Goal: Task Accomplishment & Management: Manage account settings

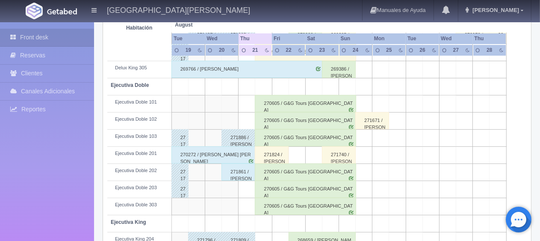
scroll to position [171, 0]
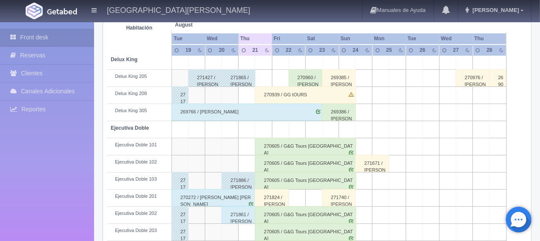
click at [267, 113] on div "269766 / [PERSON_NAME]" at bounding box center [248, 112] width 152 height 17
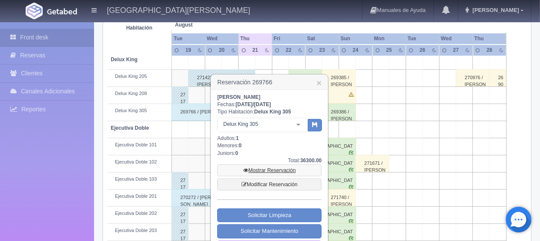
click at [282, 165] on link "Mostrar Reservación" at bounding box center [269, 170] width 104 height 12
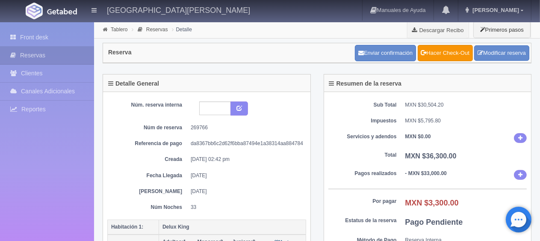
scroll to position [43, 0]
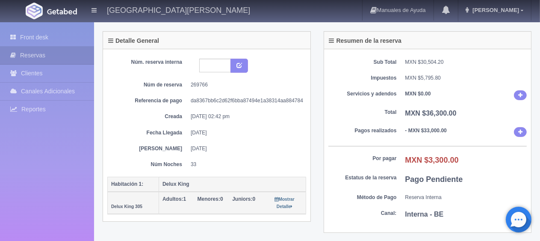
click at [249, 137] on div "Núm. reserva interna Núm de reserva 269766 Referencia de pago da8367bb6c2d62f6b…" at bounding box center [206, 114] width 199 height 110
click at [244, 148] on dd "[DATE]" at bounding box center [245, 148] width 109 height 7
click at [243, 163] on dd "33" at bounding box center [245, 164] width 109 height 7
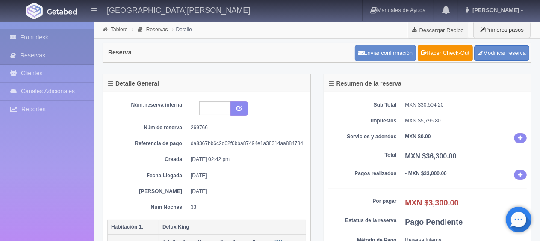
click at [45, 41] on link "Front desk" at bounding box center [47, 38] width 94 height 18
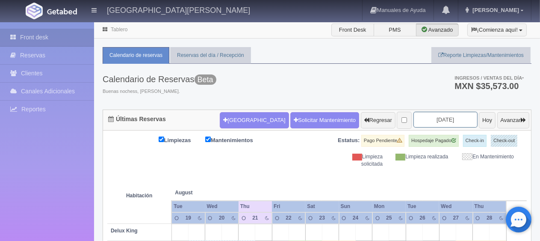
click at [449, 121] on input "[DATE]" at bounding box center [446, 120] width 64 height 16
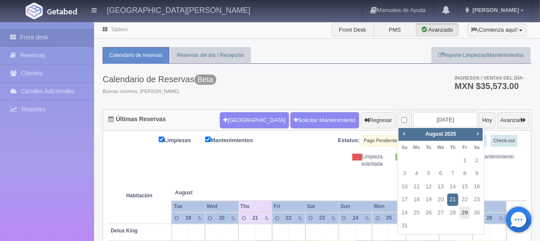
click at [467, 214] on link "29" at bounding box center [465, 213] width 11 height 12
type input "2025-08-29"
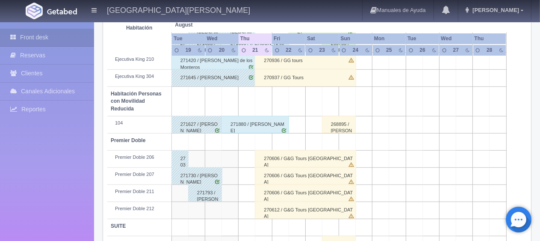
scroll to position [456, 0]
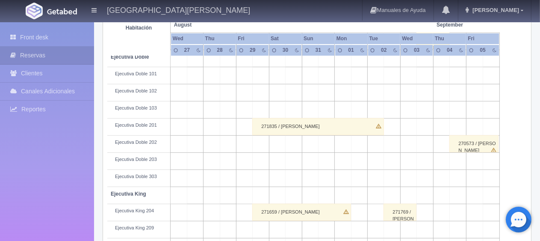
scroll to position [157, 0]
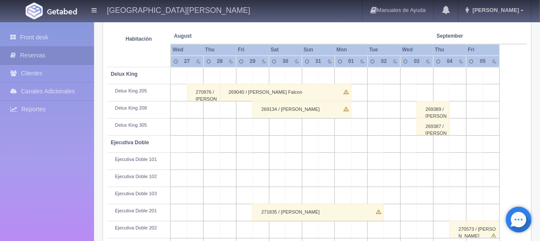
click at [312, 111] on div "269134 / Sergio Lopez Falcon" at bounding box center [301, 109] width 98 height 17
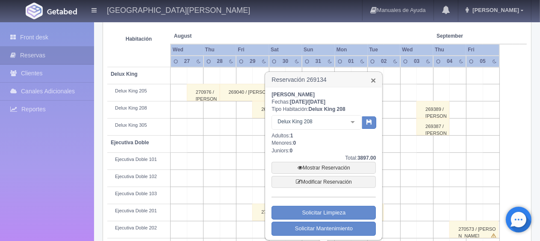
click at [371, 81] on link "×" at bounding box center [373, 80] width 5 height 9
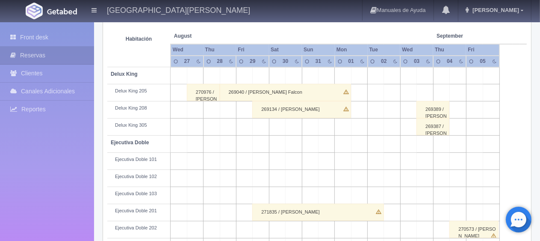
click at [253, 92] on div "269040 / Salvador Diaz Falcon" at bounding box center [285, 92] width 131 height 17
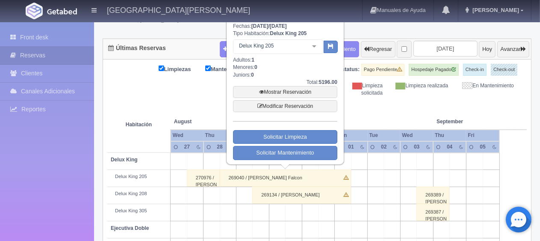
scroll to position [28, 0]
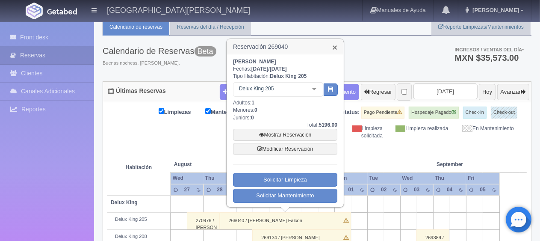
click at [335, 46] on link "×" at bounding box center [335, 47] width 5 height 9
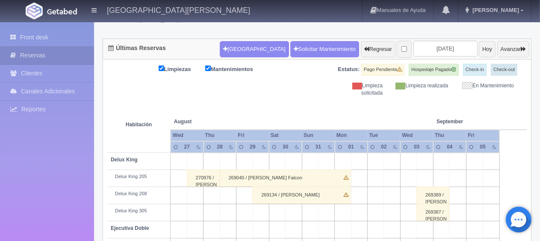
scroll to position [114, 0]
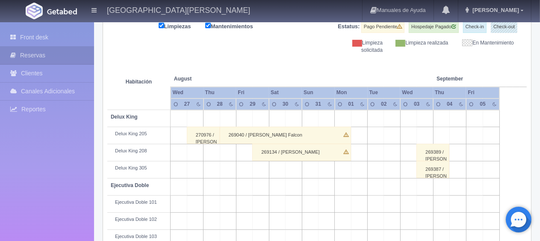
click at [280, 148] on div "269134 / Sergio Lopez Falcon" at bounding box center [301, 152] width 98 height 17
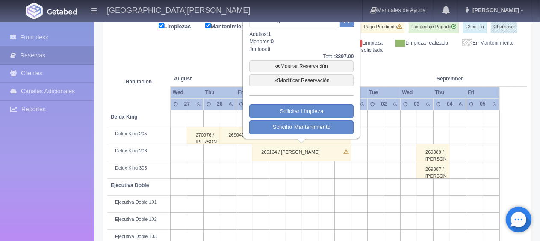
scroll to position [28, 0]
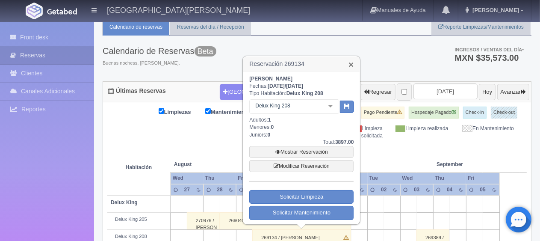
click at [351, 66] on link "×" at bounding box center [351, 64] width 5 height 9
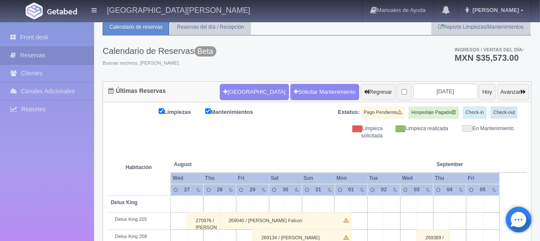
scroll to position [114, 0]
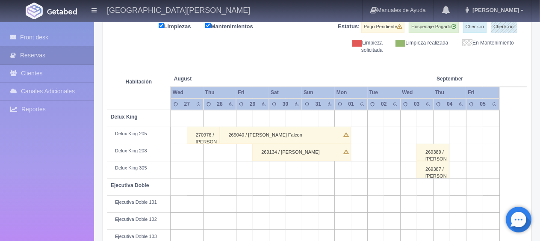
click at [301, 148] on div "269134 / Sergio Lopez Falcon" at bounding box center [301, 152] width 98 height 17
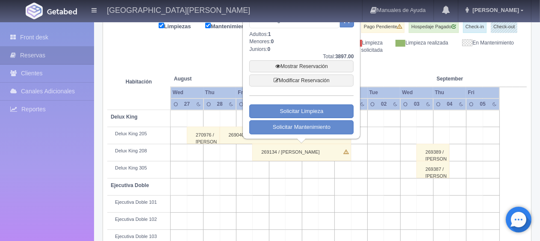
scroll to position [28, 0]
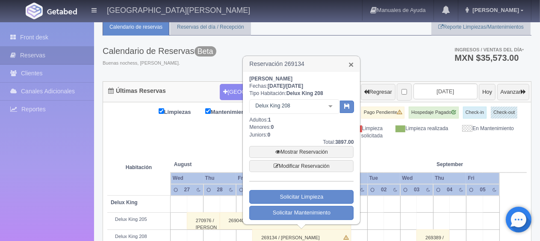
click at [350, 60] on link "×" at bounding box center [351, 64] width 5 height 9
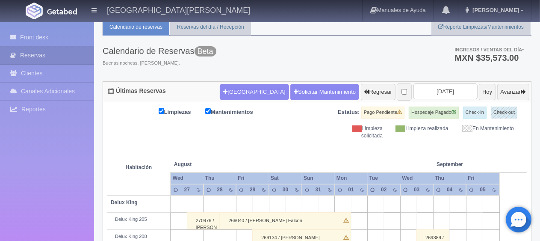
scroll to position [114, 0]
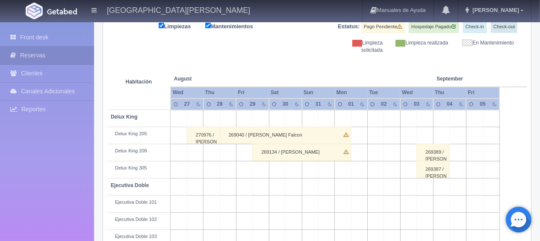
click at [278, 150] on div "269134 / Sergio Lopez Falcon" at bounding box center [301, 152] width 98 height 17
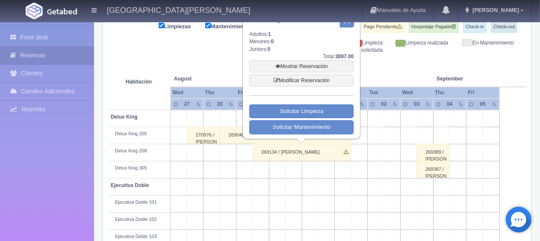
scroll to position [28, 0]
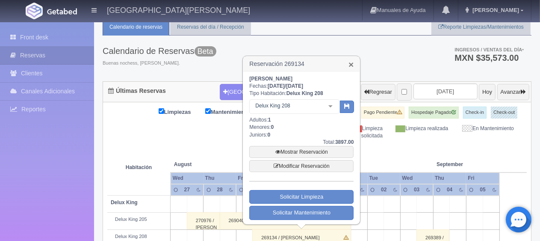
click at [350, 66] on link "×" at bounding box center [351, 64] width 5 height 9
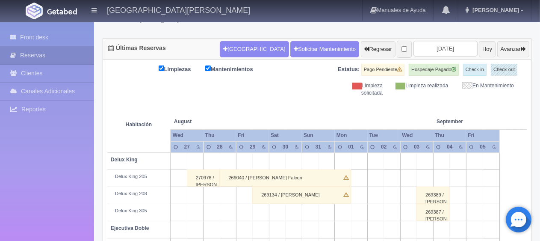
scroll to position [114, 0]
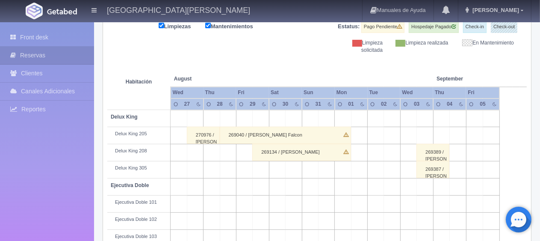
click at [301, 151] on div "269134 / Sergio Lopez Falcon" at bounding box center [301, 152] width 98 height 17
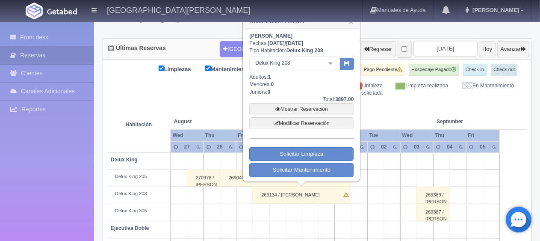
scroll to position [28, 0]
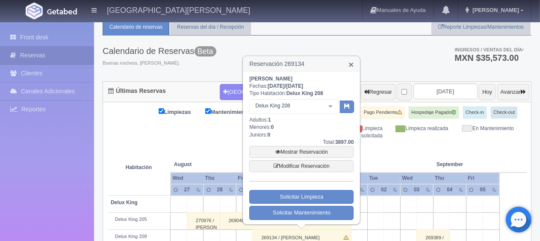
click at [353, 64] on link "×" at bounding box center [351, 64] width 5 height 9
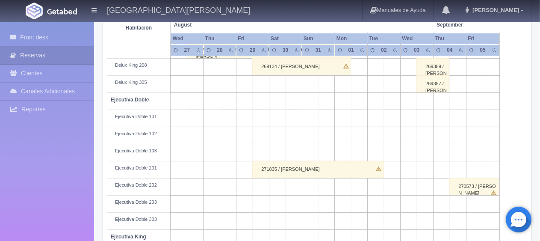
scroll to position [114, 0]
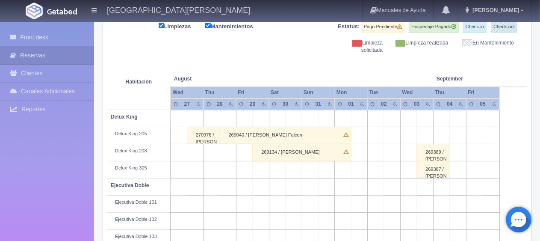
click at [431, 149] on div "269389 / sergio Lopez Falcon" at bounding box center [433, 152] width 33 height 17
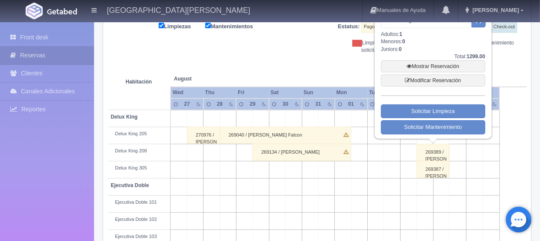
scroll to position [28, 0]
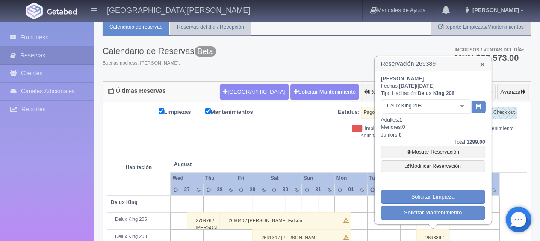
click at [483, 64] on link "×" at bounding box center [483, 64] width 5 height 9
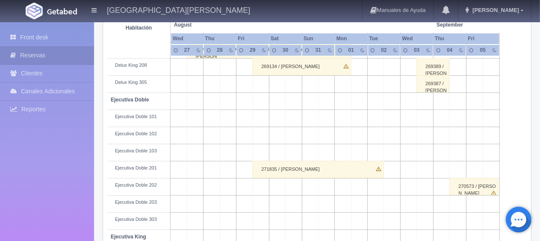
scroll to position [157, 0]
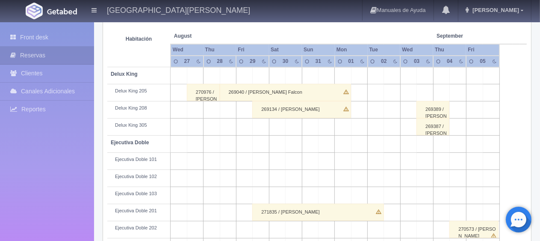
click at [435, 125] on div "269387 / salvador Falcon ." at bounding box center [433, 126] width 33 height 17
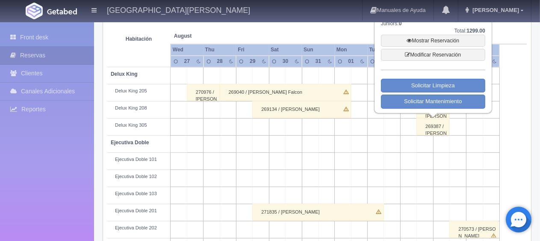
scroll to position [71, 0]
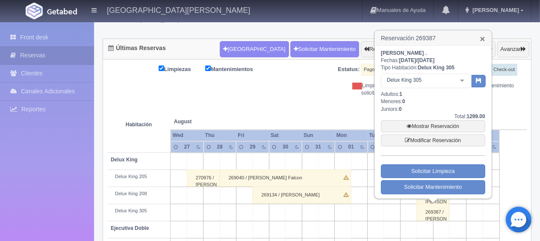
click at [484, 38] on link "×" at bounding box center [483, 38] width 5 height 9
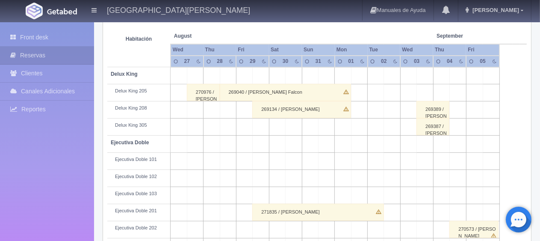
scroll to position [114, 0]
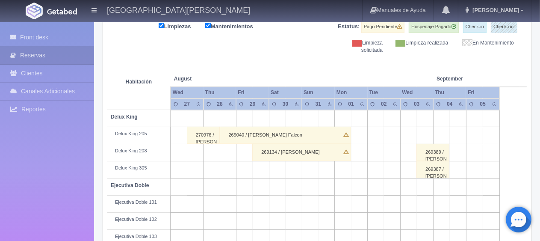
click at [437, 152] on div "269389 / sergio Lopez Falcon" at bounding box center [433, 152] width 33 height 17
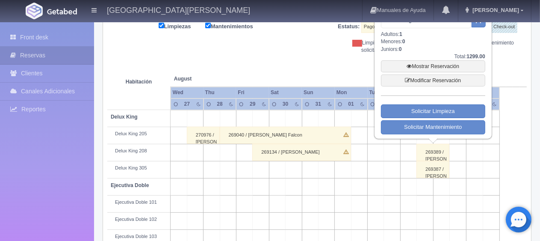
scroll to position [28, 0]
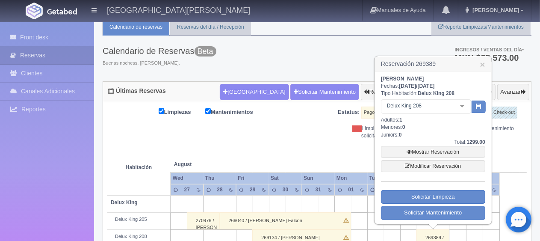
drag, startPoint x: 457, startPoint y: 127, endPoint x: 383, endPoint y: 122, distance: 73.3
click at [382, 122] on div "sergio Lopez Falcon Fechas: 2025-09-03 / 2025-09-04 Tipo Habitación: Delux King…" at bounding box center [433, 147] width 104 height 145
click at [425, 133] on div "sergio Lopez Falcon Fechas: 2025-09-03 / 2025-09-04 Tipo Habitación: Delux King…" at bounding box center [433, 147] width 104 height 145
drag, startPoint x: 428, startPoint y: 139, endPoint x: 409, endPoint y: 135, distance: 18.9
click at [386, 123] on div "sergio Lopez Falcon Fechas: 2025-09-03 / 2025-09-04 Tipo Habitación: Delux King…" at bounding box center [433, 147] width 104 height 145
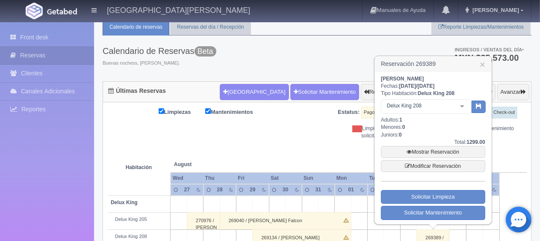
click at [414, 126] on div "sergio Lopez Falcon Fechas: 2025-09-03 / 2025-09-04 Tipo Habitación: Delux King…" at bounding box center [433, 147] width 104 height 145
drag, startPoint x: 418, startPoint y: 126, endPoint x: 425, endPoint y: 127, distance: 7.7
click at [418, 126] on div "sergio Lopez Falcon Fechas: 2025-09-03 / 2025-09-04 Tipo Habitación: Delux King…" at bounding box center [433, 147] width 104 height 145
click at [483, 62] on link "×" at bounding box center [483, 64] width 5 height 9
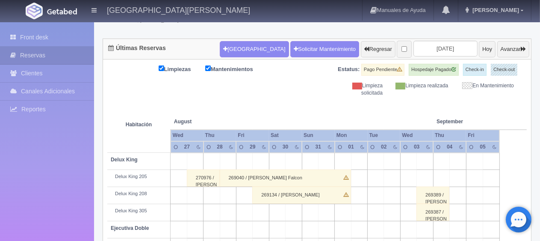
scroll to position [157, 0]
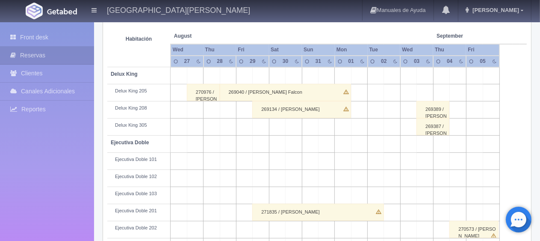
click at [437, 109] on div "269389 / sergio Lopez Falcon" at bounding box center [433, 109] width 33 height 17
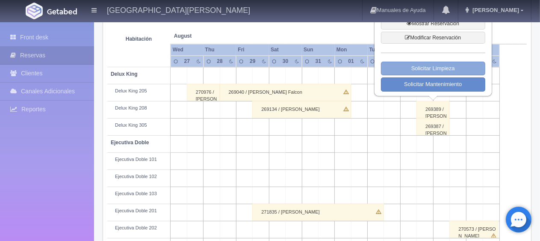
scroll to position [28, 0]
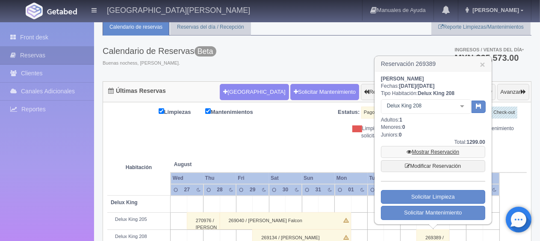
click at [447, 148] on link "Mostrar Reservación" at bounding box center [433, 152] width 104 height 12
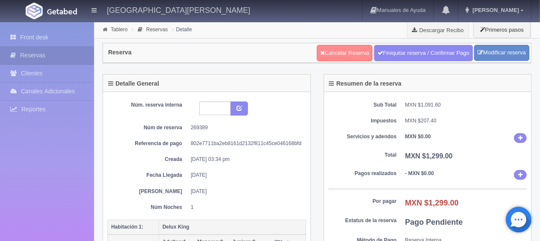
click at [347, 54] on link "Cancelar Reserva" at bounding box center [345, 53] width 56 height 16
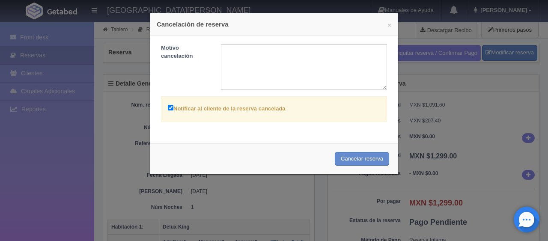
click at [270, 109] on label "Notificar al cliente de la reserva cancelada" at bounding box center [227, 108] width 118 height 10
click at [173, 109] on input "Notificar al cliente de la reserva cancelada" at bounding box center [171, 108] width 6 height 6
checkbox input "false"
click at [303, 69] on textarea at bounding box center [304, 67] width 166 height 46
click at [303, 49] on textarea at bounding box center [304, 67] width 166 height 46
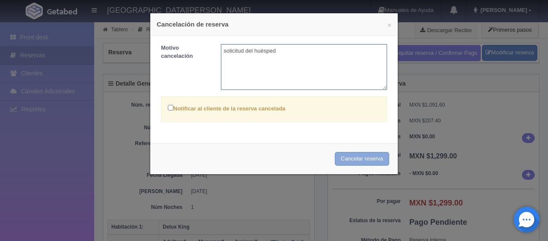
type textarea "solicitud del huésped"
click at [346, 161] on button "Cancelar reserva" at bounding box center [362, 159] width 54 height 14
click at [346, 49] on textarea "solicitud del huésped" at bounding box center [304, 67] width 166 height 46
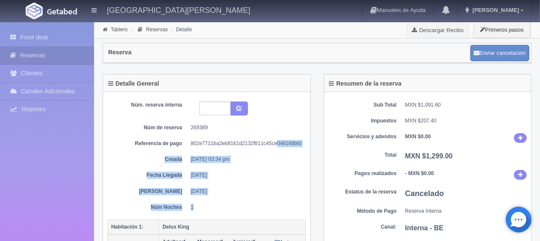
drag, startPoint x: 265, startPoint y: 168, endPoint x: 261, endPoint y: 199, distance: 31.9
click at [262, 201] on div "Núm. reserva interna Núm de reserva 269389 Referencia de pago 802e7711ba2eb8161…" at bounding box center [206, 156] width 199 height 110
click at [252, 196] on div "Núm. reserva interna Núm de reserva 269389 Referencia de pago 802e7711ba2eb8161…" at bounding box center [206, 156] width 199 height 110
click at [233, 196] on div "Núm. reserva interna Núm de reserva 269389 Referencia de pago 802e7711ba2eb8161…" at bounding box center [206, 156] width 199 height 110
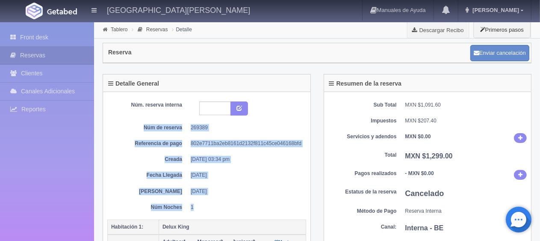
drag, startPoint x: 176, startPoint y: 184, endPoint x: 153, endPoint y: 119, distance: 69.2
click at [131, 93] on div "Núm. reserva interna Núm de reserva 269389 Referencia de pago 802e7711ba2eb8161…" at bounding box center [207, 178] width 208 height 172
click at [178, 142] on dt "Referencia de pago" at bounding box center [148, 143] width 68 height 7
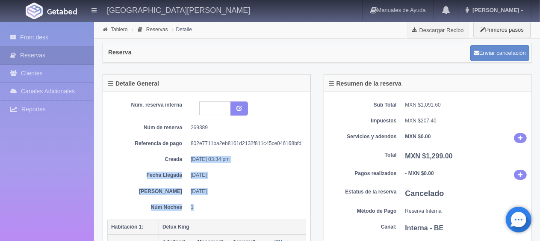
drag, startPoint x: 142, startPoint y: 195, endPoint x: 130, endPoint y: 138, distance: 58.1
click at [130, 138] on div "Núm. reserva interna Núm de reserva 269389 Referencia de pago 802e7711ba2eb8161…" at bounding box center [206, 156] width 199 height 110
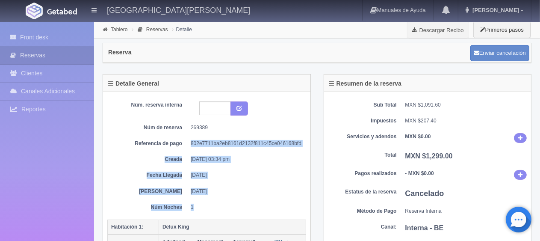
click at [187, 180] on div "Núm. reserva interna Núm de reserva 269389 Referencia de pago 802e7711ba2eb8161…" at bounding box center [206, 156] width 199 height 110
drag, startPoint x: 205, startPoint y: 208, endPoint x: 159, endPoint y: 110, distance: 108.0
click at [158, 111] on div "Núm. reserva interna Núm de reserva 269389 Referencia de pago 802e7711ba2eb8161…" at bounding box center [206, 156] width 199 height 110
click at [217, 211] on div "Núm. reserva interna Núm de reserva 269389 Referencia de pago 802e7711ba2eb8161…" at bounding box center [206, 157] width 199 height 123
drag, startPoint x: 224, startPoint y: 209, endPoint x: 150, endPoint y: 111, distance: 123.2
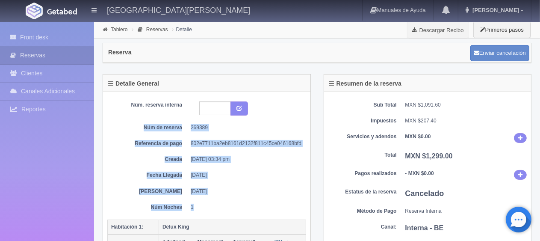
click at [150, 111] on div "Núm. reserva interna Núm de reserva 269389 Referencia de pago 802e7711ba2eb8161…" at bounding box center [206, 156] width 199 height 110
click at [196, 181] on div "Núm. reserva interna Núm de reserva 269389 Referencia de pago 802e7711ba2eb8161…" at bounding box center [206, 156] width 199 height 110
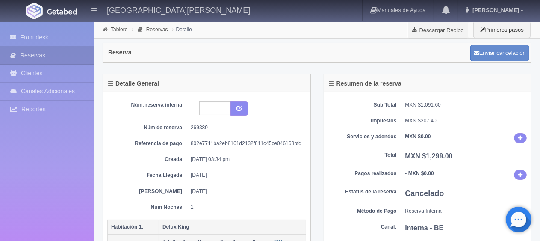
click at [212, 198] on div "Núm. reserva interna Núm de reserva 269389 Referencia de pago 802e7711ba2eb8161…" at bounding box center [206, 156] width 199 height 110
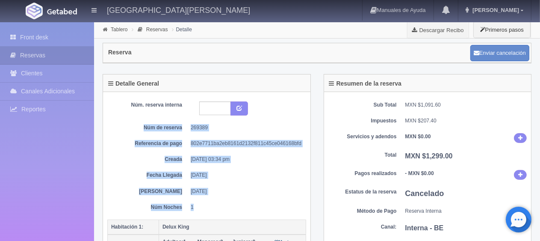
drag, startPoint x: 219, startPoint y: 199, endPoint x: 134, endPoint y: 126, distance: 112.3
click at [134, 126] on div "Núm. reserva interna Núm de reserva 269389 Referencia de pago 802e7711ba2eb8161…" at bounding box center [206, 156] width 199 height 110
click at [241, 198] on div "Núm. reserva interna Núm de reserva 269389 Referencia de pago 802e7711ba2eb8161…" at bounding box center [206, 156] width 199 height 110
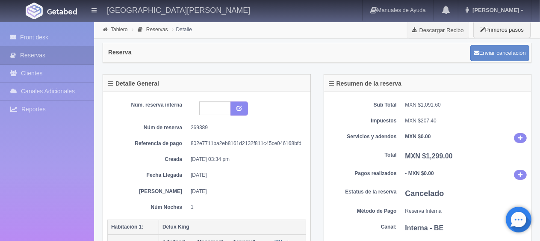
click at [214, 204] on dd "1" at bounding box center [245, 207] width 109 height 7
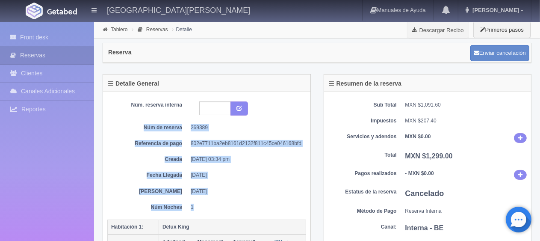
drag, startPoint x: 240, startPoint y: 201, endPoint x: 130, endPoint y: 73, distance: 169.1
click at [130, 75] on div "Detalle General Núm. reserva interna Núm de reserva 269389 Referencia de pago 8…" at bounding box center [207, 169] width 208 height 191
click at [209, 169] on div "Núm. reserva interna Núm de reserva 269389 Referencia de pago 802e7711ba2eb8161…" at bounding box center [206, 156] width 199 height 110
drag, startPoint x: 218, startPoint y: 200, endPoint x: 135, endPoint y: 107, distance: 124.6
click at [128, 106] on div "Núm. reserva interna Núm de reserva 269389 Referencia de pago 802e7711ba2eb8161…" at bounding box center [206, 156] width 199 height 110
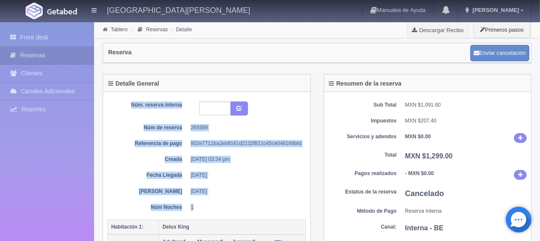
click at [211, 180] on div "Núm. reserva interna Núm de reserva 269389 Referencia de pago 802e7711ba2eb8161…" at bounding box center [206, 156] width 199 height 110
drag, startPoint x: 241, startPoint y: 211, endPoint x: 154, endPoint y: 97, distance: 143.5
click at [154, 97] on div "Núm. reserva interna Núm de reserva 269389 Referencia de pago 802e7711ba2eb8161…" at bounding box center [206, 157] width 199 height 123
click at [205, 162] on dd "[DATE] 03:34 pm" at bounding box center [245, 159] width 109 height 7
drag, startPoint x: 202, startPoint y: 208, endPoint x: 164, endPoint y: 113, distance: 102.8
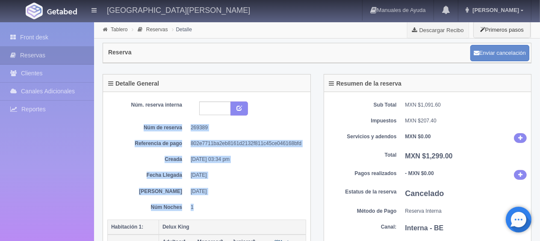
click at [162, 110] on div "Núm. reserva interna Núm de reserva 269389 Referencia de pago 802e7711ba2eb8161…" at bounding box center [206, 156] width 199 height 110
click at [200, 173] on dd "[DATE]" at bounding box center [245, 175] width 109 height 7
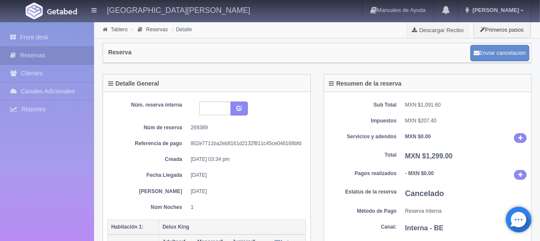
click at [205, 199] on div "Núm. reserva interna Núm de reserva 269389 Referencia de pago 802e7711ba2eb8161…" at bounding box center [206, 156] width 199 height 110
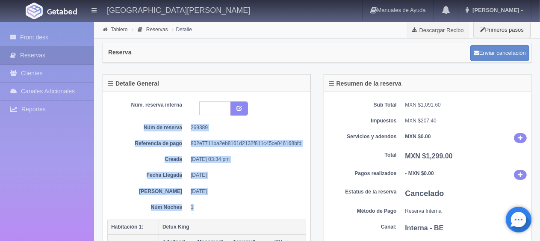
drag, startPoint x: 204, startPoint y: 207, endPoint x: 171, endPoint y: 94, distance: 117.3
click at [171, 94] on div "Núm. reserva interna Núm de reserva 269389 Referencia de pago 802e7711ba2eb8161…" at bounding box center [207, 178] width 208 height 172
click at [199, 159] on dd "[DATE] 03:34 pm" at bounding box center [245, 159] width 109 height 7
drag, startPoint x: 210, startPoint y: 208, endPoint x: 130, endPoint y: 116, distance: 122.2
click at [130, 116] on div "Núm. reserva interna Núm de reserva 269389 Referencia de pago 802e7711ba2eb8161…" at bounding box center [206, 156] width 199 height 110
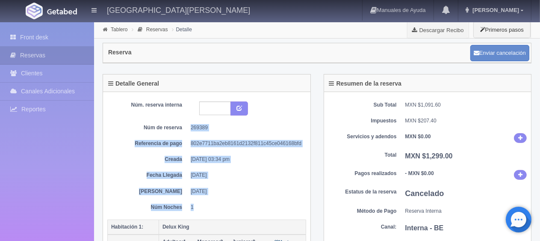
click at [163, 143] on dt "Referencia de pago" at bounding box center [148, 143] width 68 height 7
click at [200, 197] on div "Núm. reserva interna Núm de reserva 269389 Referencia de pago 802e7711ba2eb8161…" at bounding box center [206, 156] width 199 height 110
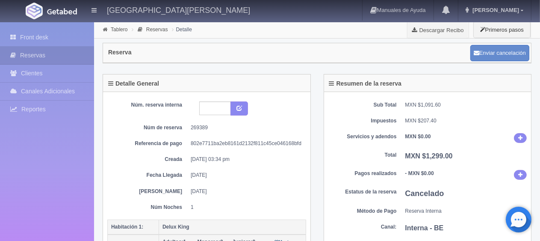
drag, startPoint x: 199, startPoint y: 201, endPoint x: 199, endPoint y: 208, distance: 6.4
click at [199, 201] on div "Núm. reserva interna Núm de reserva 269389 Referencia de pago 802e7711ba2eb8161…" at bounding box center [206, 156] width 199 height 110
drag, startPoint x: 199, startPoint y: 208, endPoint x: 204, endPoint y: 206, distance: 5.4
click at [199, 207] on dd "1" at bounding box center [245, 207] width 109 height 7
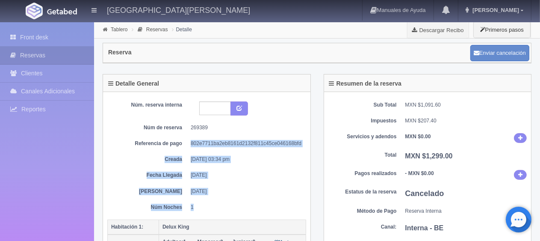
drag, startPoint x: 204, startPoint y: 206, endPoint x: 154, endPoint y: 121, distance: 98.2
click at [154, 122] on div "Núm. reserva interna Núm de reserva 269389 Referencia de pago 802e7711ba2eb8161…" at bounding box center [206, 156] width 199 height 110
click at [211, 175] on dd "[DATE]" at bounding box center [245, 175] width 109 height 7
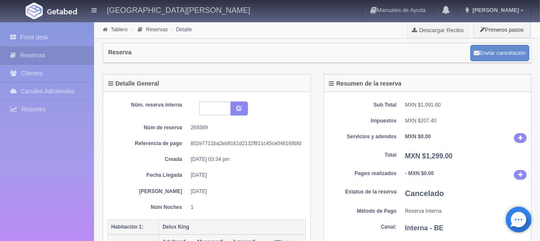
click at [211, 211] on div "Núm. reserva interna Núm de reserva 269389 Referencia de pago 802e7711ba2eb8161…" at bounding box center [206, 157] width 199 height 123
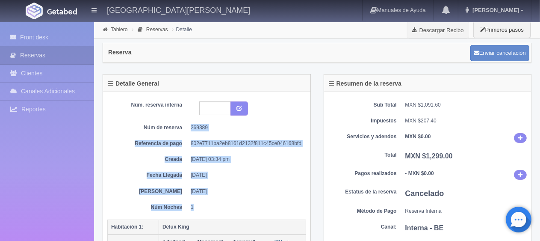
drag, startPoint x: 223, startPoint y: 196, endPoint x: 129, endPoint y: 116, distance: 122.9
click at [107, 103] on div "Núm. reserva interna Núm de reserva 269389 Referencia de pago 802e7711ba2eb8161…" at bounding box center [206, 156] width 199 height 110
click at [176, 166] on div "Núm. reserva interna Núm de reserva 269389 Referencia de pago 802e7711ba2eb8161…" at bounding box center [206, 156] width 199 height 110
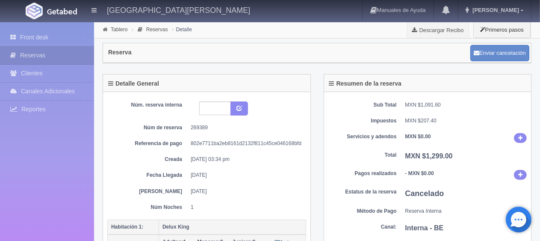
click at [199, 200] on div "Núm. reserva interna Núm de reserva 269389 Referencia de pago 802e7711ba2eb8161…" at bounding box center [206, 156] width 199 height 110
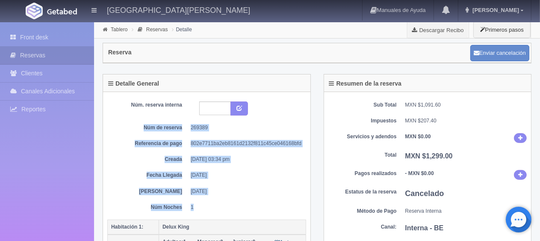
drag, startPoint x: 227, startPoint y: 205, endPoint x: 177, endPoint y: 140, distance: 82.1
click at [127, 94] on div "Núm. reserva interna Núm de reserva 269389 Referencia de pago 802e7711ba2eb8161…" at bounding box center [207, 178] width 208 height 172
click at [178, 141] on dt "Referencia de pago" at bounding box center [148, 143] width 68 height 7
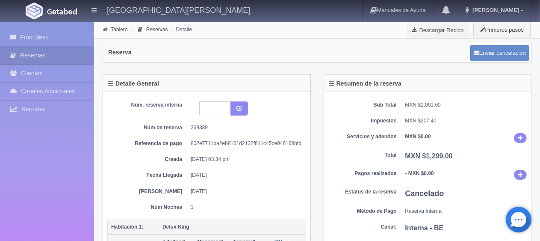
click at [219, 204] on dd "1" at bounding box center [245, 207] width 109 height 7
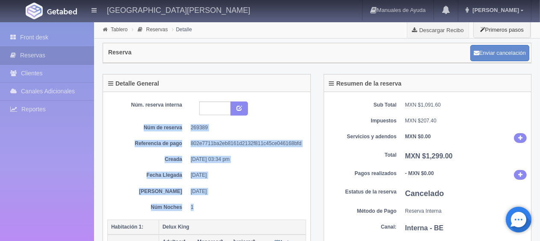
drag, startPoint x: 282, startPoint y: 203, endPoint x: 148, endPoint y: 98, distance: 170.4
click at [96, 93] on div "Detalle General Núm. reserva interna Núm de reserva 269389 Referencia de pago 8…" at bounding box center [206, 175] width 221 height 202
click at [198, 168] on div "Núm. reserva interna Núm de reserva 269389 Referencia de pago 802e7711ba2eb8161…" at bounding box center [206, 156] width 199 height 110
drag, startPoint x: 201, startPoint y: 202, endPoint x: 135, endPoint y: 124, distance: 102.4
click at [119, 116] on div "Núm. reserva interna Núm de reserva 269389 Referencia de pago 802e7711ba2eb8161…" at bounding box center [206, 156] width 199 height 110
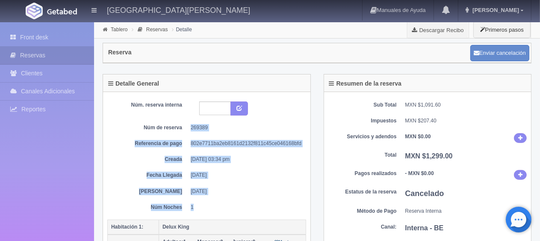
click at [223, 212] on div "Núm. reserva interna Núm de reserva 269389 Referencia de pago 802e7711ba2eb8161…" at bounding box center [206, 157] width 199 height 123
click at [206, 173] on dd "[DATE]" at bounding box center [245, 175] width 109 height 7
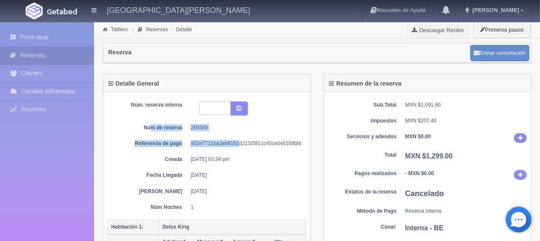
drag, startPoint x: 151, startPoint y: 126, endPoint x: 234, endPoint y: 150, distance: 86.9
click at [239, 137] on div "Núm. reserva interna Núm de reserva 269389 Referencia de pago 802e7711ba2eb8161…" at bounding box center [206, 156] width 199 height 110
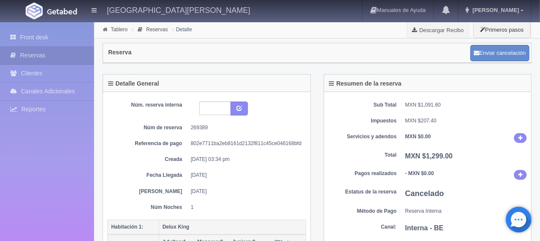
drag, startPoint x: 226, startPoint y: 169, endPoint x: 214, endPoint y: 204, distance: 36.7
click at [227, 170] on div "Núm. reserva interna Núm de reserva 269389 Referencia de pago 802e7711ba2eb8161…" at bounding box center [206, 156] width 199 height 110
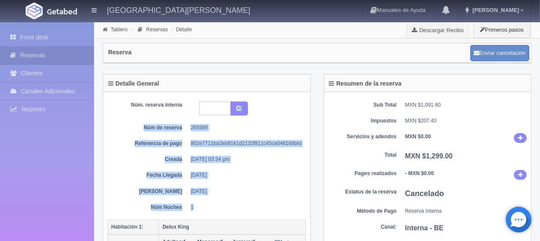
drag, startPoint x: 214, startPoint y: 204, endPoint x: 111, endPoint y: 115, distance: 135.9
click at [106, 111] on div "Núm. reserva interna Núm de reserva 269389 Referencia de pago 802e7711ba2eb8161…" at bounding box center [207, 178] width 208 height 172
click at [196, 170] on div "Núm. reserva interna Núm de reserva 269389 Referencia de pago 802e7711ba2eb8161…" at bounding box center [206, 156] width 199 height 110
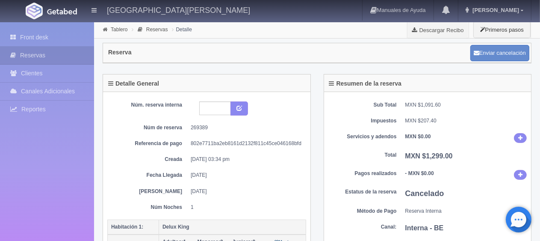
click at [205, 199] on div "Núm. reserva interna Núm de reserva 269389 Referencia de pago 802e7711ba2eb8161…" at bounding box center [206, 156] width 199 height 110
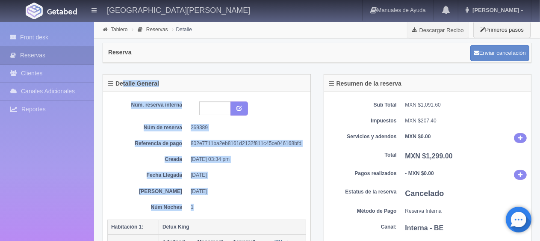
drag, startPoint x: 208, startPoint y: 208, endPoint x: 125, endPoint y: 76, distance: 156.6
click at [123, 78] on div "Detalle General Núm. reserva interna Núm de reserva 269389 Referencia de pago 8…" at bounding box center [207, 169] width 208 height 191
click at [212, 165] on div "Núm. reserva interna Núm de reserva 269389 Referencia de pago 802e7711ba2eb8161…" at bounding box center [206, 156] width 199 height 110
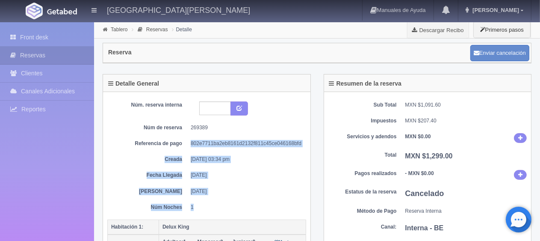
drag, startPoint x: 159, startPoint y: 167, endPoint x: 137, endPoint y: 111, distance: 59.9
click at [134, 114] on div "Núm. reserva interna Núm de reserva 269389 Referencia de pago 802e7711ba2eb8161…" at bounding box center [206, 156] width 199 height 110
click at [186, 157] on dl "Creada [DATE] 03:34 pm" at bounding box center [207, 159] width 186 height 7
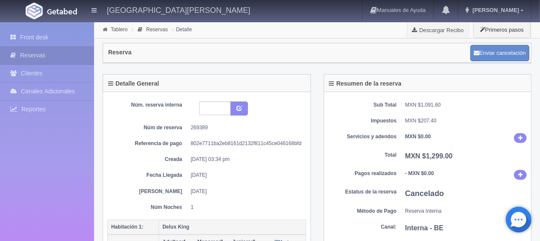
click at [218, 204] on dd "1" at bounding box center [245, 207] width 109 height 7
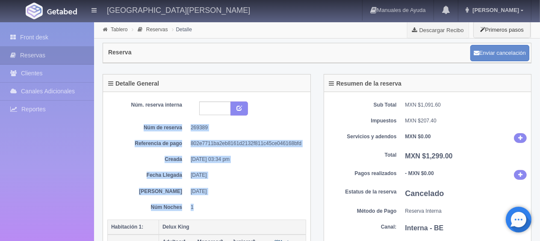
drag, startPoint x: 219, startPoint y: 211, endPoint x: 115, endPoint y: 84, distance: 163.6
click at [115, 84] on div "Detalle General Núm. reserva interna Núm de reserva 269389 Referencia de pago 8…" at bounding box center [207, 169] width 208 height 191
click at [231, 193] on div "Núm. reserva interna Núm de reserva 269389 Referencia de pago 802e7711ba2eb8161…" at bounding box center [206, 156] width 199 height 110
click at [222, 210] on div "Núm. reserva interna Núm de reserva 269389 Referencia de pago 802e7711ba2eb8161…" at bounding box center [206, 157] width 199 height 123
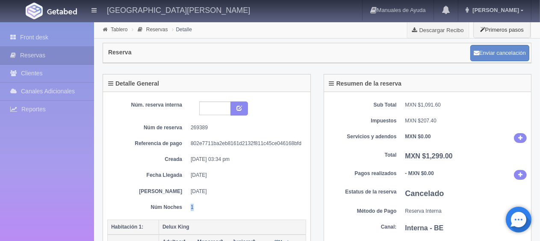
click at [222, 210] on div "Núm. reserva interna Núm de reserva 269389 Referencia de pago 802e7711ba2eb8161…" at bounding box center [206, 157] width 199 height 123
click at [237, 152] on div "Núm. reserva interna Núm de reserva 269389 Referencia de pago 802e7711ba2eb8161…" at bounding box center [206, 156] width 199 height 110
drag, startPoint x: 223, startPoint y: 214, endPoint x: 277, endPoint y: 201, distance: 55.6
click at [224, 214] on div "Núm. reserva interna Núm de reserva 269389 Referencia de pago 802e7711ba2eb8161…" at bounding box center [206, 157] width 199 height 123
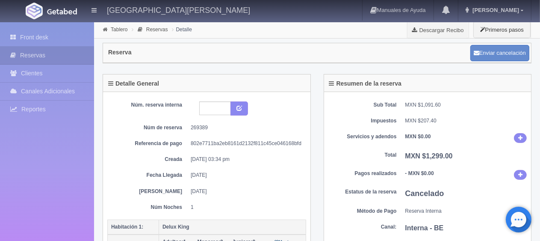
scroll to position [257, 0]
